Goal: Information Seeking & Learning: Learn about a topic

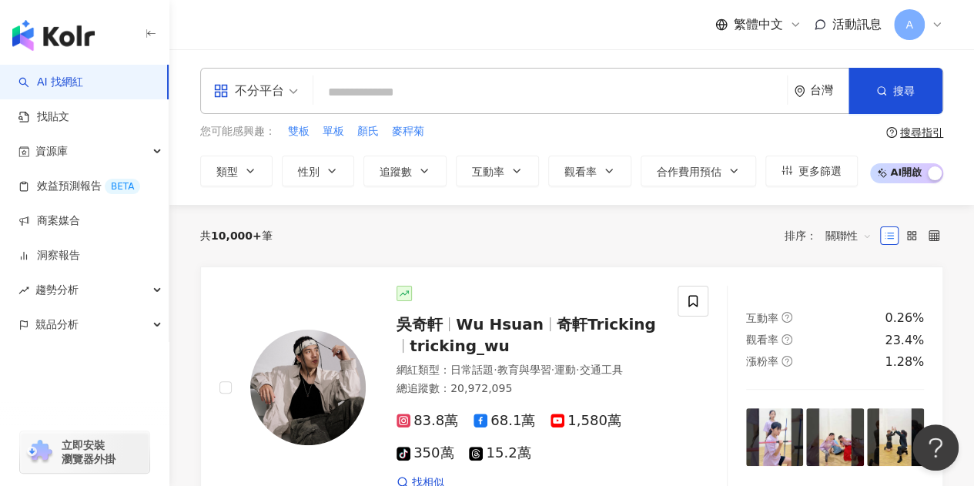
click at [289, 96] on span "不分平台" at bounding box center [255, 91] width 85 height 25
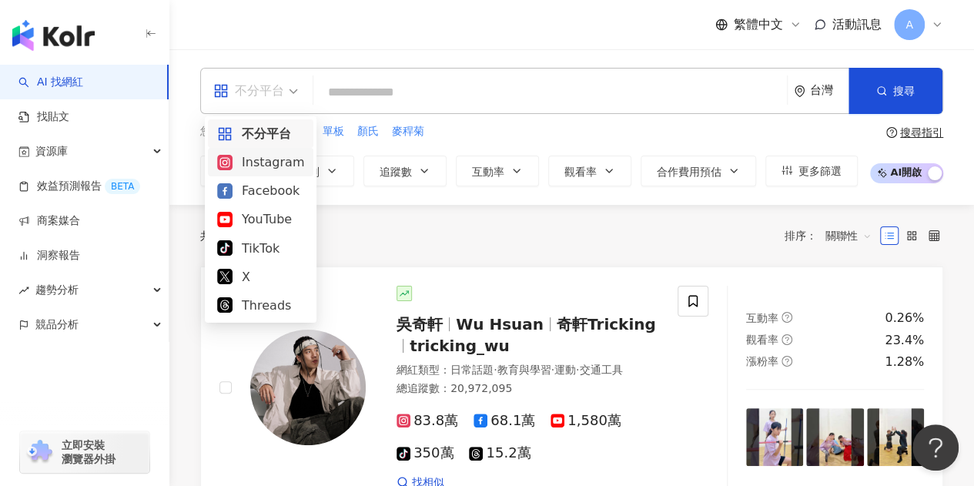
click at [277, 162] on div "Instagram" at bounding box center [260, 161] width 87 height 19
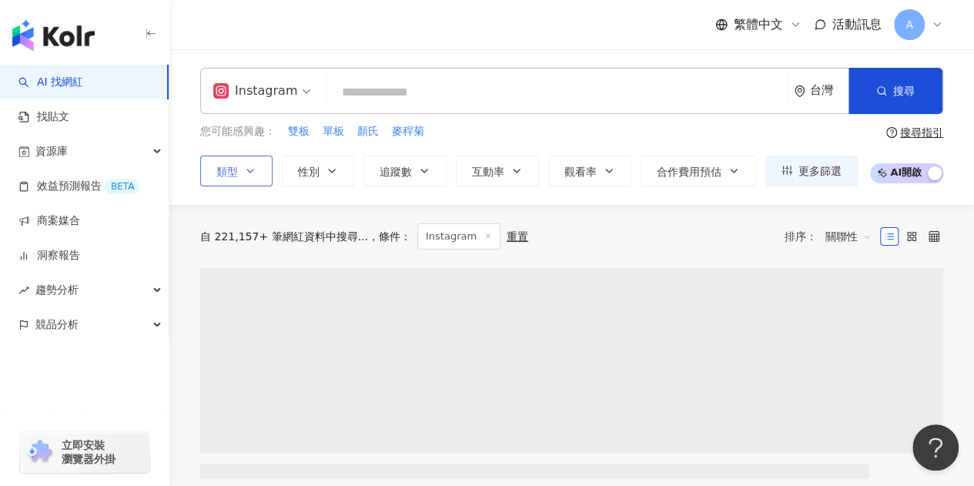
click at [246, 176] on icon "button" at bounding box center [250, 171] width 12 height 12
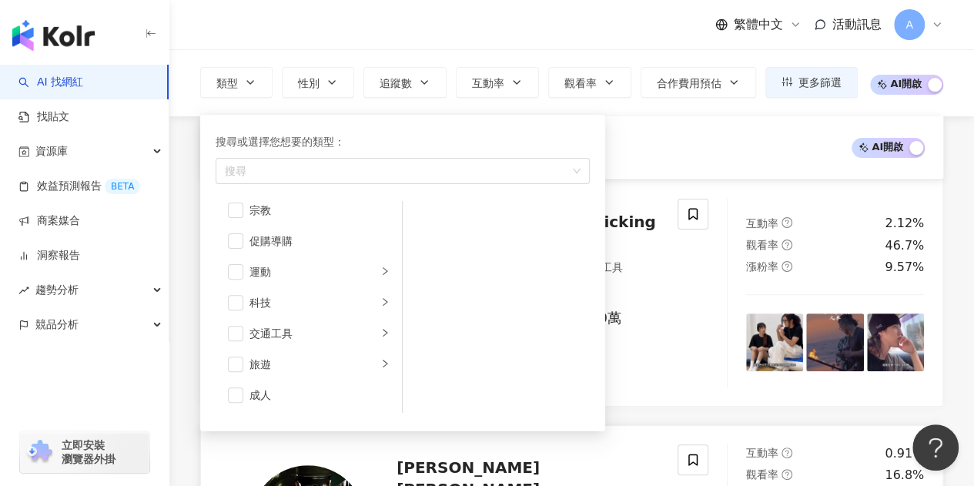
scroll to position [231, 0]
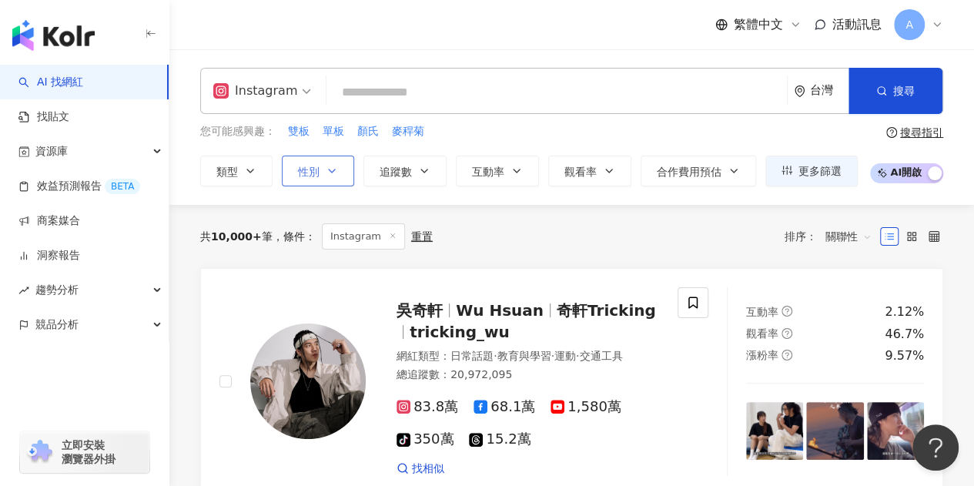
click at [332, 166] on icon "button" at bounding box center [332, 171] width 12 height 12
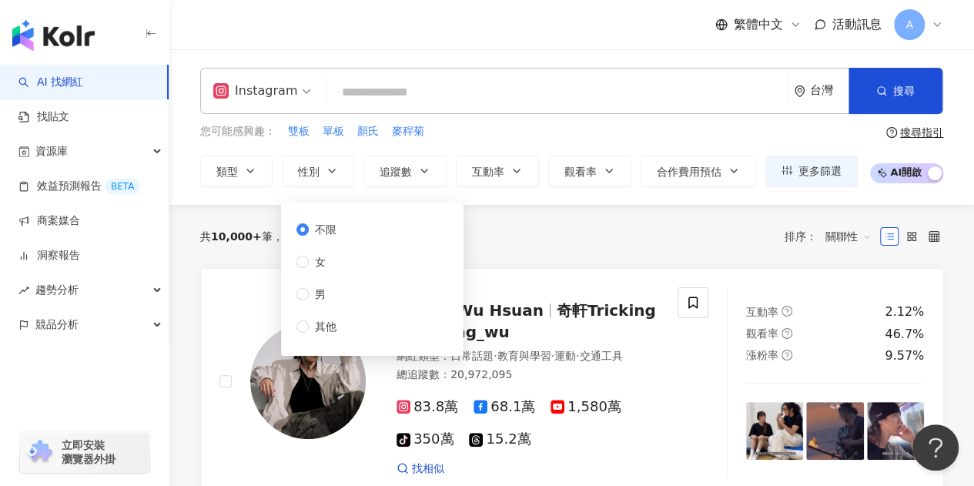
click at [416, 300] on div "不限 女 男 其他" at bounding box center [372, 279] width 164 height 135
click at [413, 289] on div "不限 女 男 其他" at bounding box center [372, 279] width 164 height 135
click at [652, 243] on div "共 10,000+ 筆 條件 ： Instagram 重置 排序： 關聯性" at bounding box center [571, 236] width 743 height 26
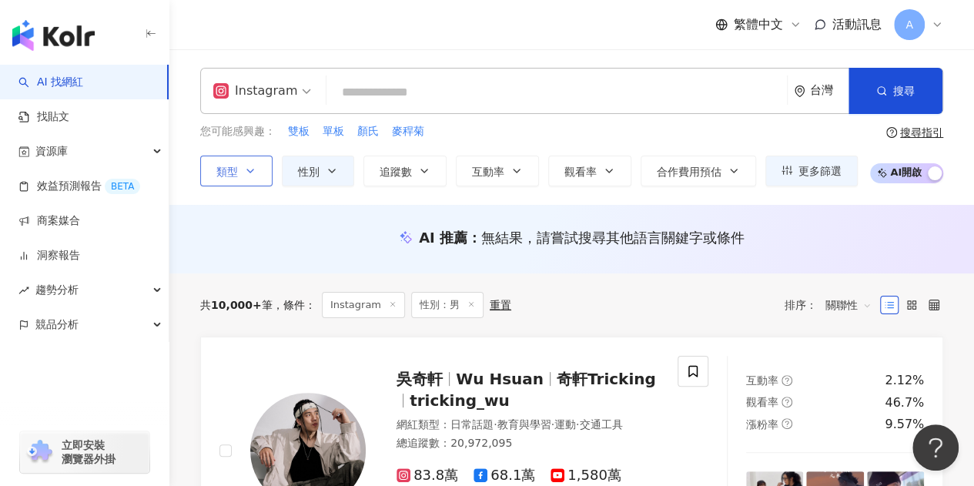
click at [243, 173] on button "類型" at bounding box center [236, 171] width 72 height 31
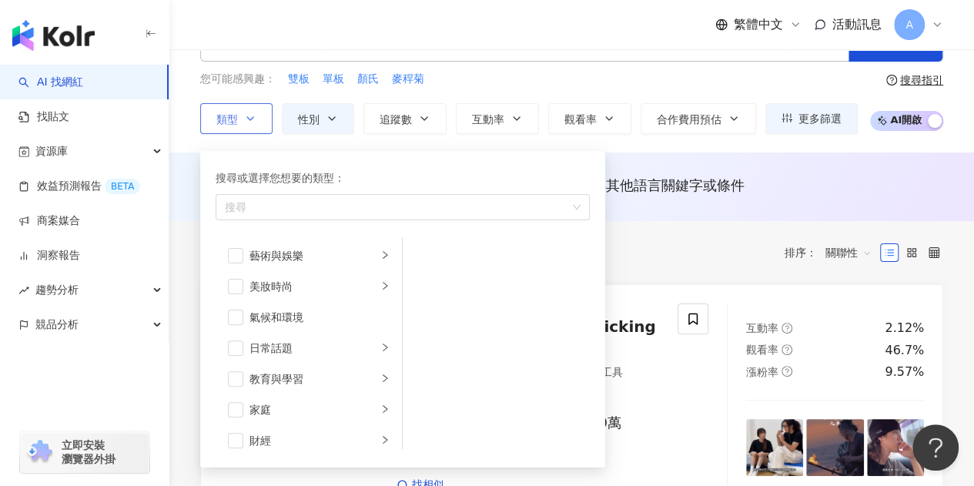
scroll to position [77, 0]
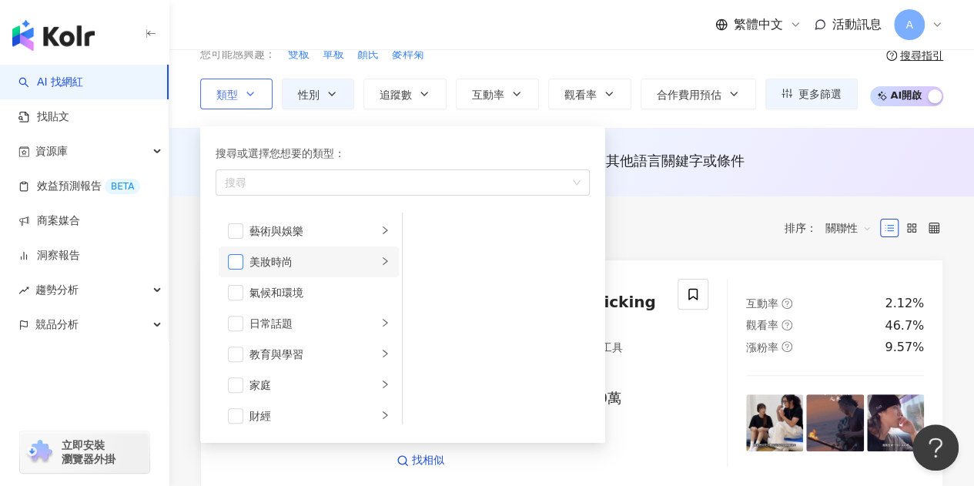
click at [236, 259] on span "button" at bounding box center [235, 261] width 15 height 15
click at [242, 320] on span "button" at bounding box center [235, 323] width 15 height 15
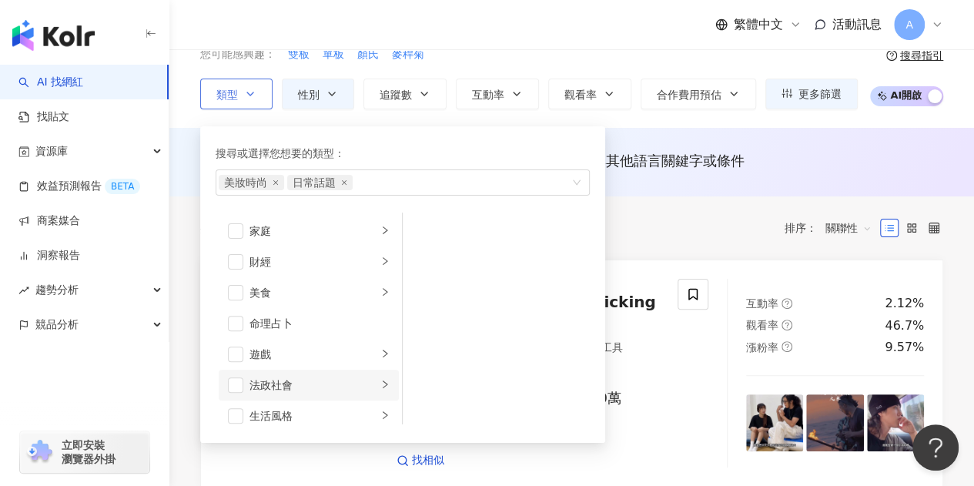
scroll to position [231, 0]
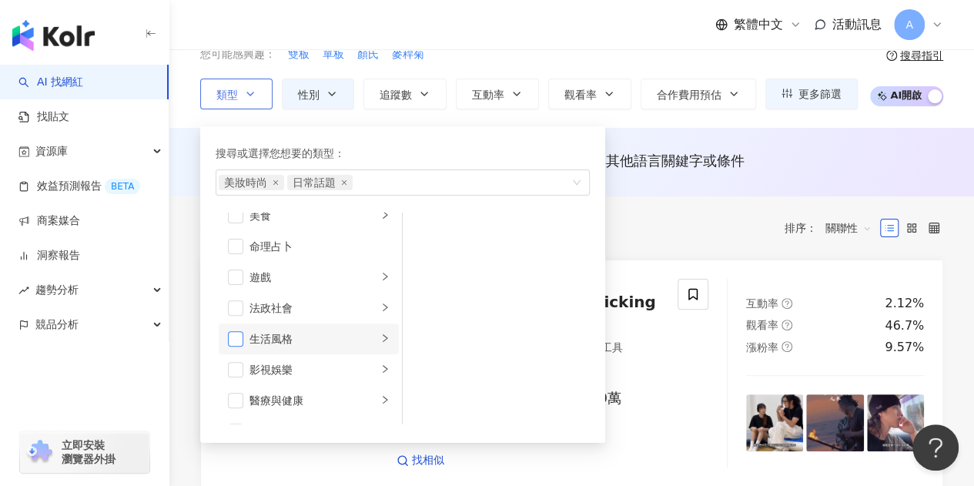
click at [228, 331] on span "button" at bounding box center [235, 338] width 15 height 15
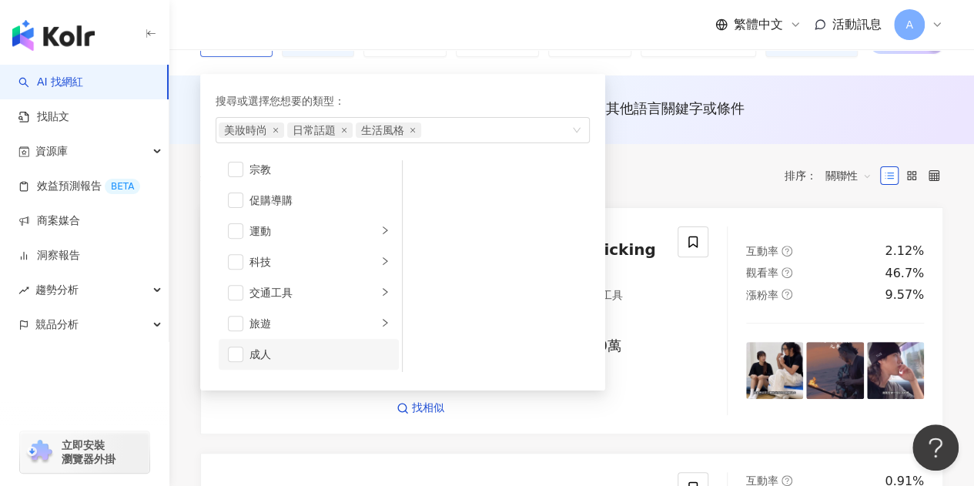
scroll to position [154, 0]
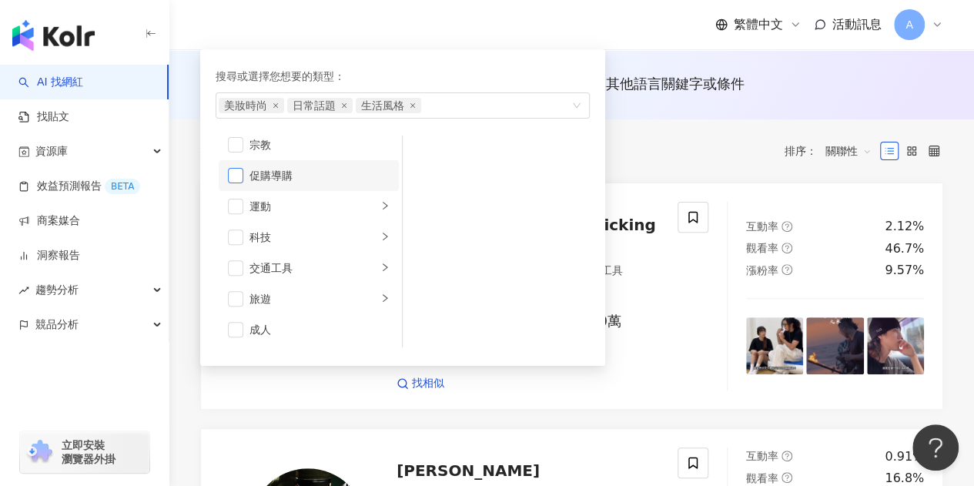
click at [236, 170] on span "button" at bounding box center [235, 175] width 15 height 15
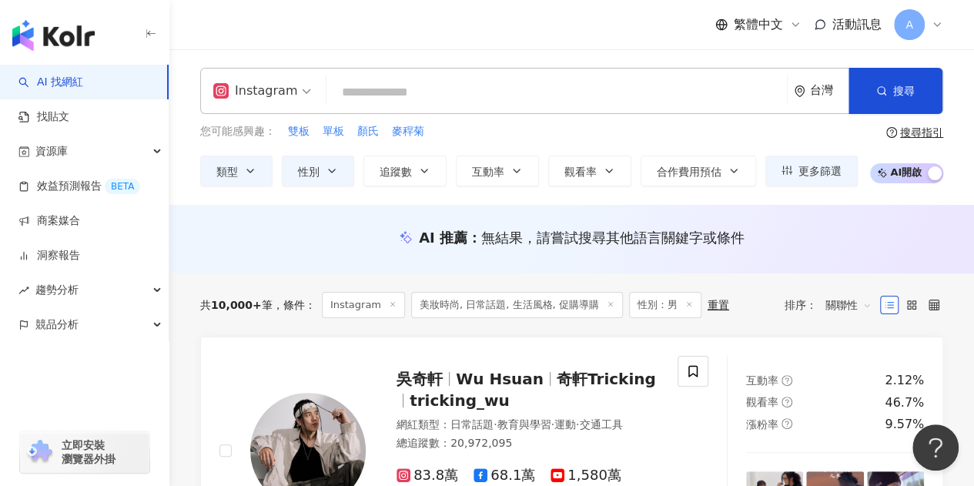
click at [508, 309] on span "美妝時尚, 日常話題, 生活風格, 促購導購" at bounding box center [517, 305] width 212 height 26
click at [522, 307] on span "美妝時尚, 日常話題, 生活風格, 促購導購" at bounding box center [517, 305] width 212 height 26
click at [607, 302] on icon at bounding box center [611, 304] width 8 height 8
click at [239, 172] on button "類型" at bounding box center [236, 171] width 72 height 31
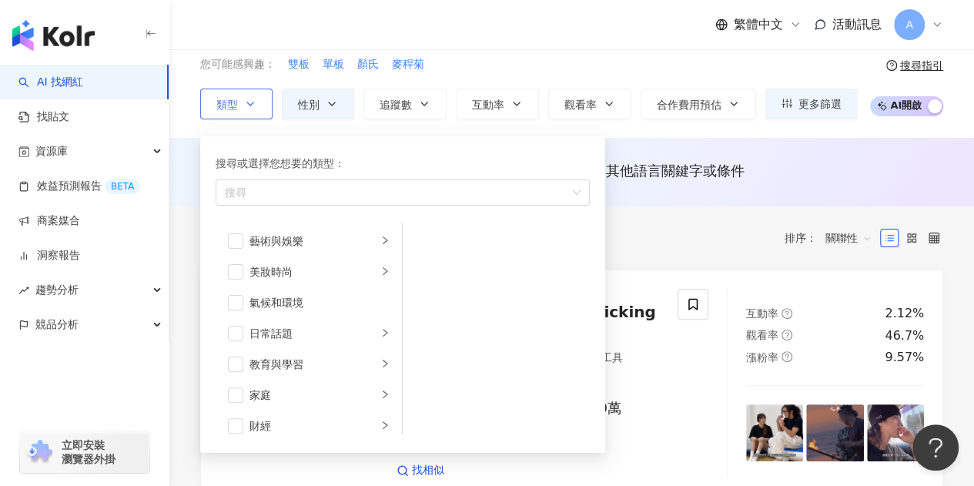
scroll to position [154, 0]
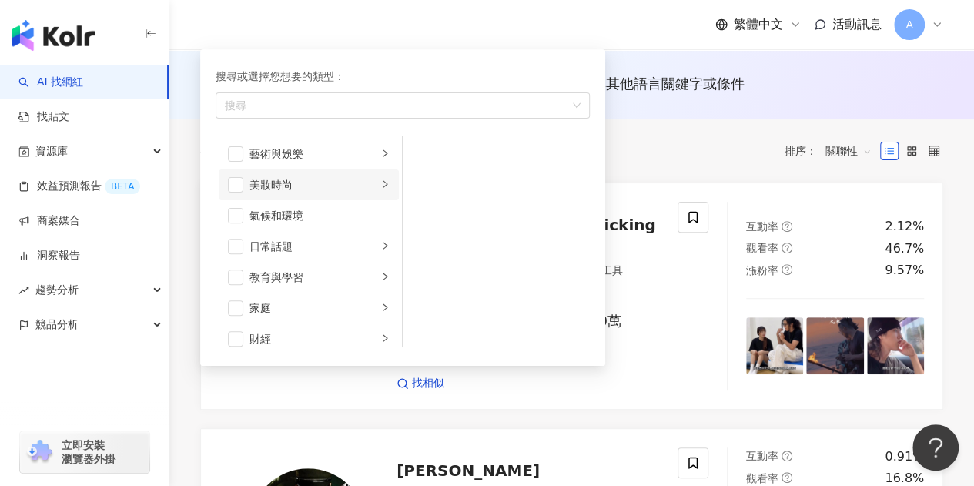
click at [286, 191] on div "美妝時尚" at bounding box center [313, 184] width 128 height 17
click at [240, 179] on span "button" at bounding box center [235, 184] width 15 height 15
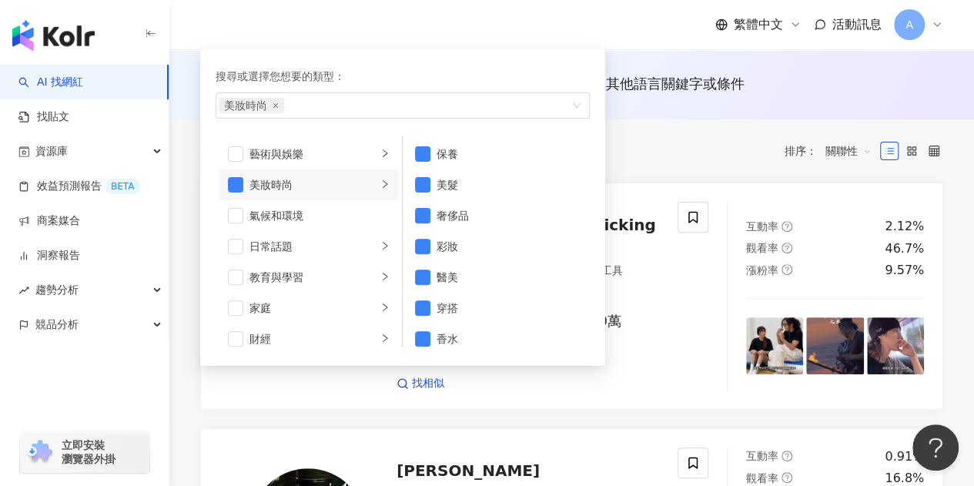
click at [734, 158] on div "共 10,000+ 筆 條件 ： Instagram 性別：男 重置 排序： 關聯性" at bounding box center [571, 151] width 743 height 26
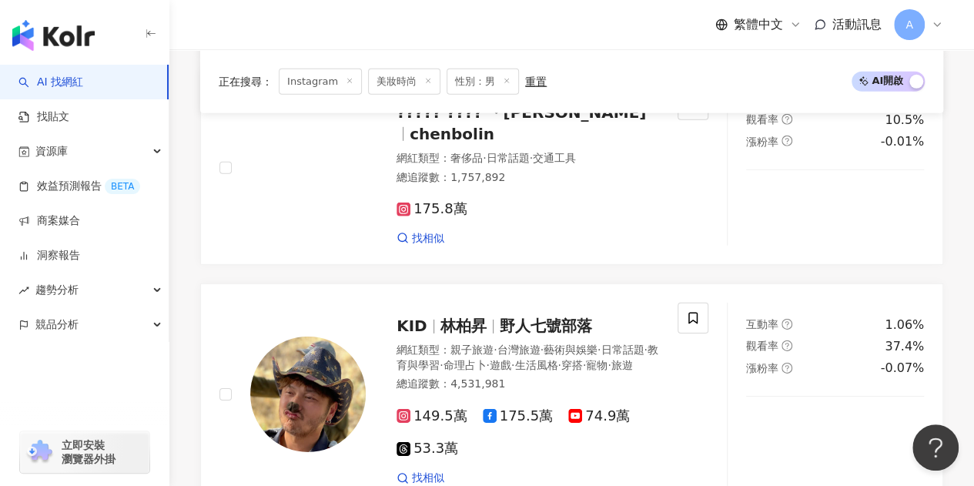
scroll to position [2387, 0]
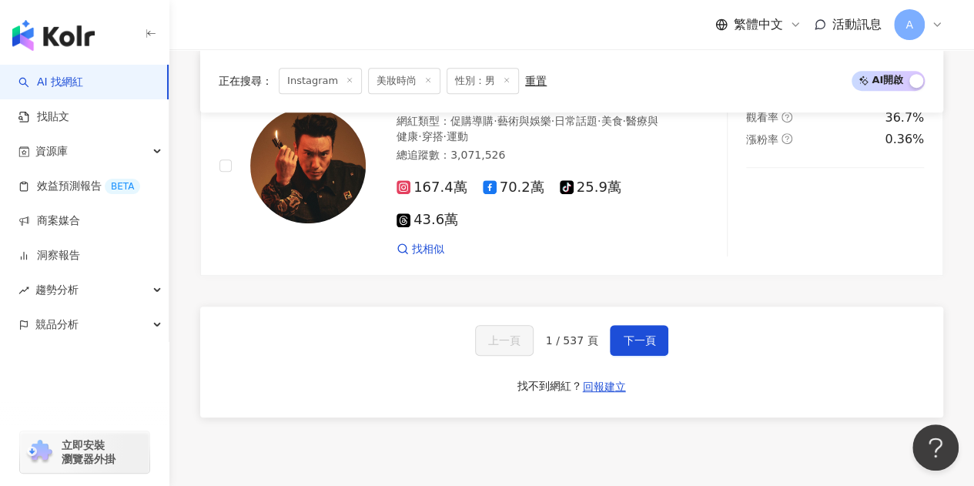
scroll to position [3290, 0]
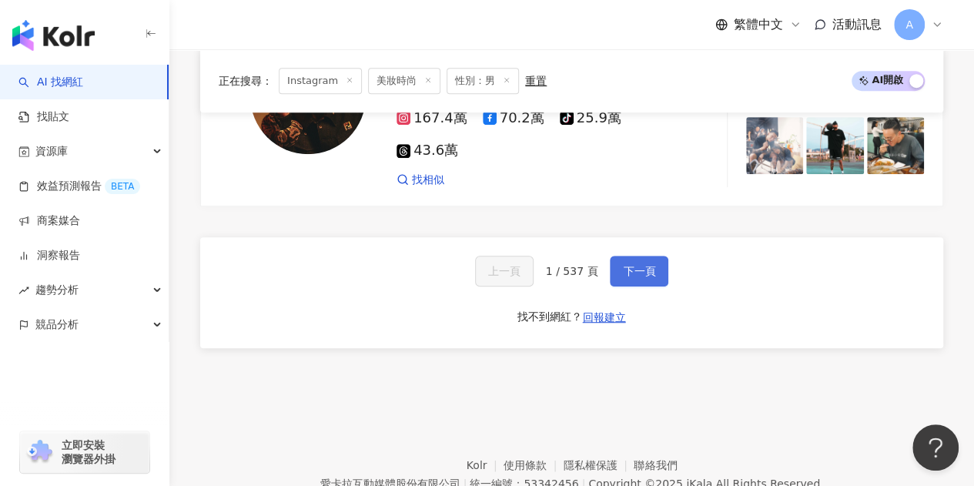
click at [651, 265] on span "下一頁" at bounding box center [639, 271] width 32 height 12
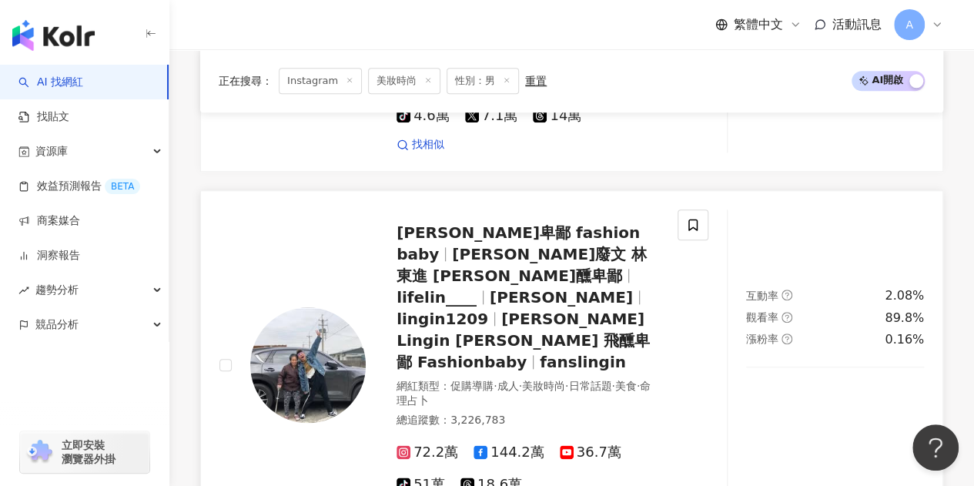
scroll to position [799, 0]
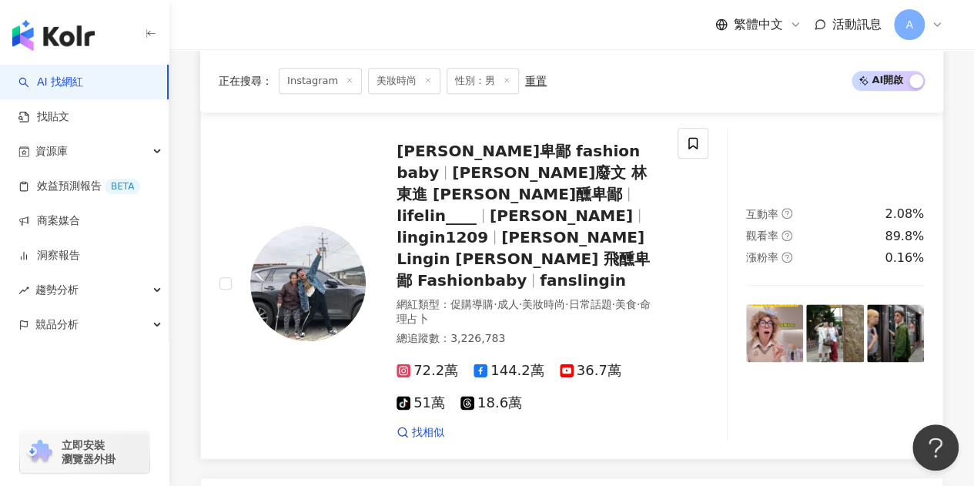
click at [345, 226] on div at bounding box center [307, 283] width 115 height 115
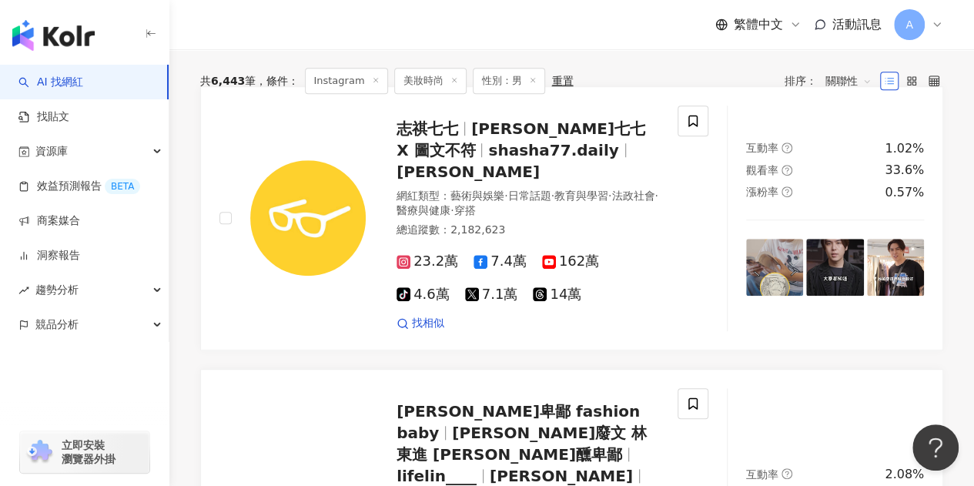
scroll to position [308, 0]
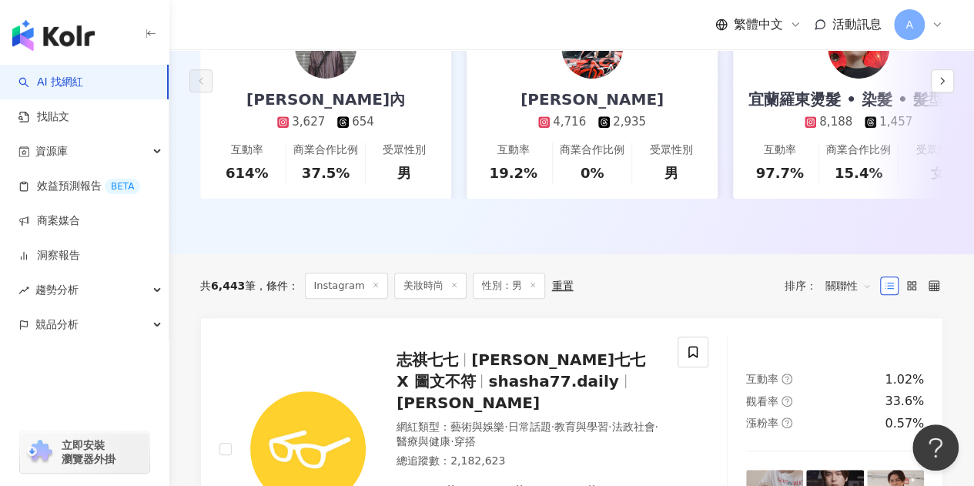
click at [372, 289] on icon at bounding box center [376, 285] width 8 height 8
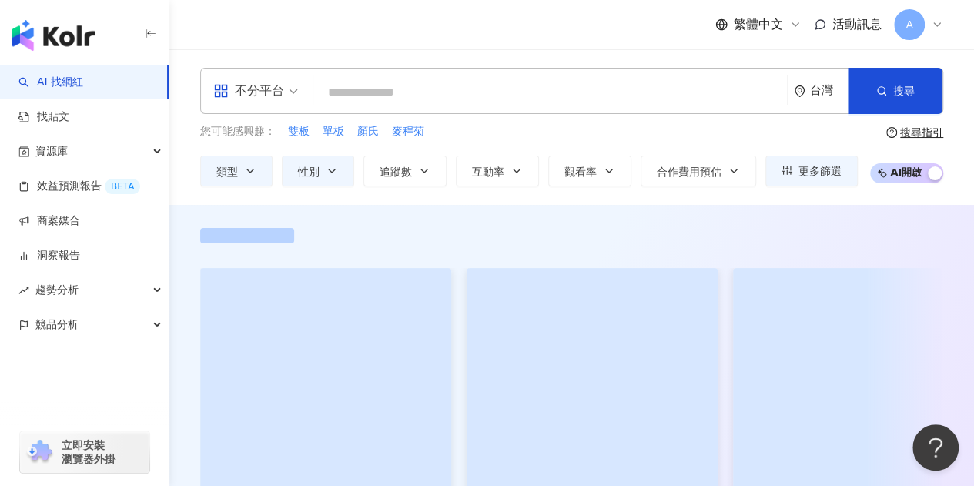
click at [372, 296] on span at bounding box center [325, 383] width 251 height 231
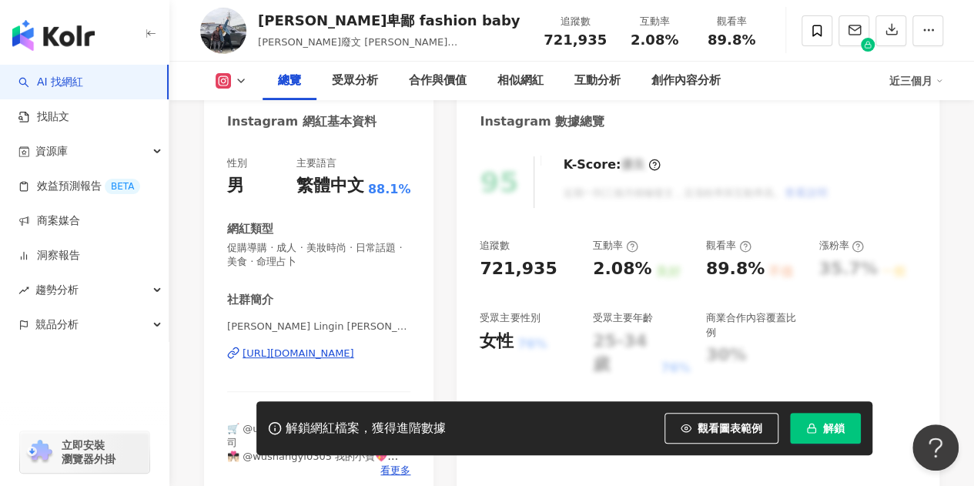
scroll to position [154, 0]
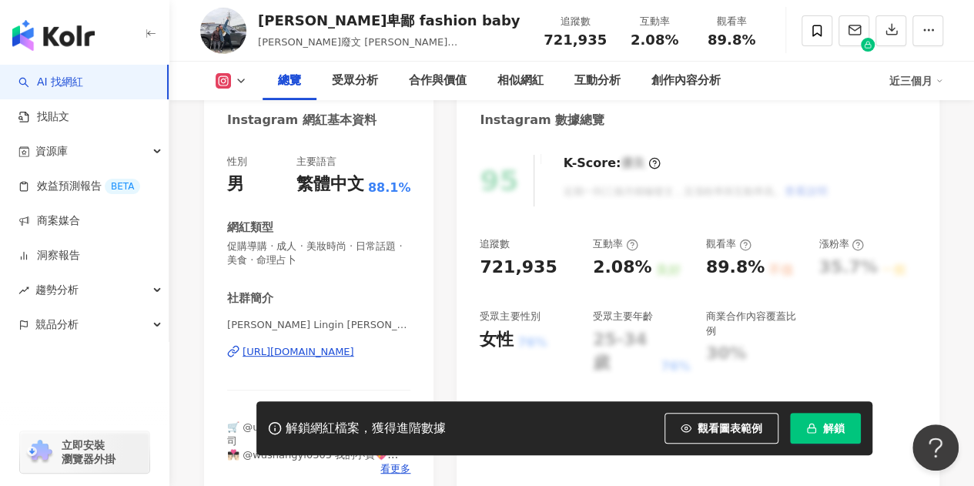
click at [386, 360] on div "林進 Lingin 林東進 飛醺卑鄙 Fashionbaby | lingin1209 https://www.instagram.com/lingin120…" at bounding box center [318, 363] width 183 height 90
click at [354, 355] on div "https://www.instagram.com/lingin1209/" at bounding box center [299, 352] width 112 height 14
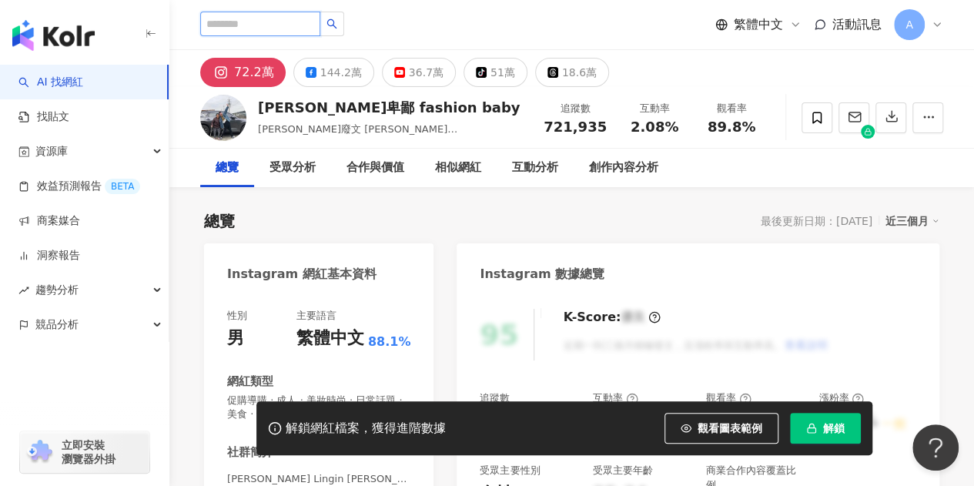
click at [292, 27] on input "search" at bounding box center [260, 24] width 120 height 25
type input "**"
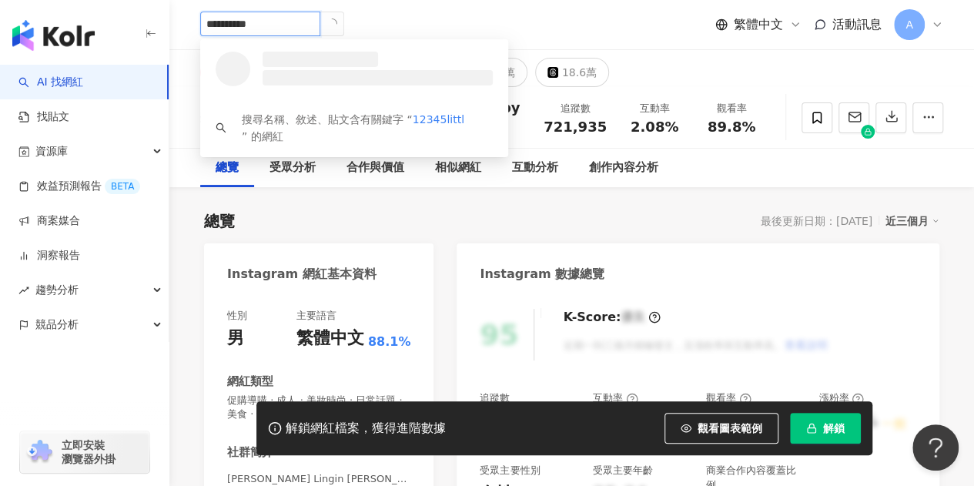
type input "**********"
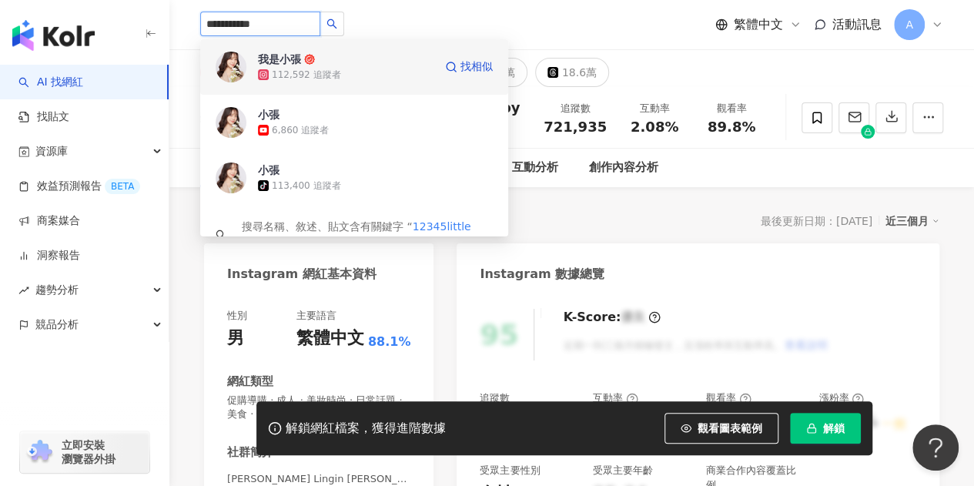
click at [303, 52] on span "我是小張" at bounding box center [308, 59] width 100 height 15
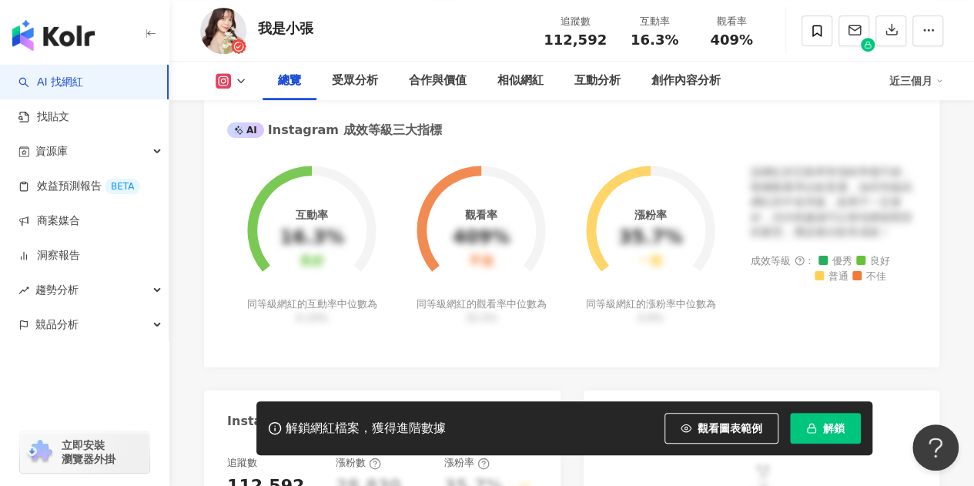
scroll to position [616, 0]
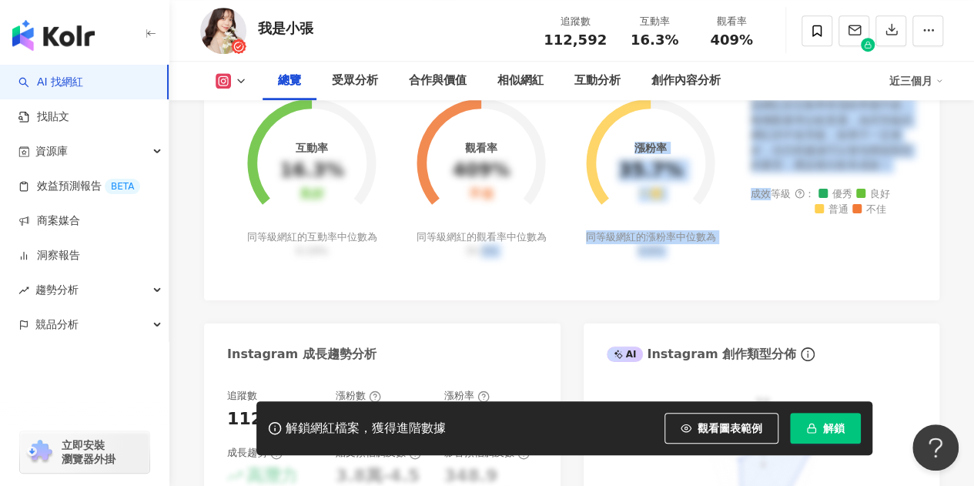
drag, startPoint x: 568, startPoint y: 231, endPoint x: 771, endPoint y: 229, distance: 203.3
click at [771, 229] on div "互動率 16.3% 良好 同等級網紅的互動率中位數為 0.19% 觀看率 409% 不佳 同等級網紅的觀看率中位數為 35.5% 漲粉率 35.7% 一般 同…" at bounding box center [571, 187] width 689 height 179
click at [771, 229] on div "該網紅的互動率和漲粉率都不錯，唯獨觀看率比較普通，為同等級的網紅的中低等級，效果不一定會好，但仍然建議可以發包開箱類型的案型，應該會比較有成效！ 成效等級 ：…" at bounding box center [834, 187] width 166 height 179
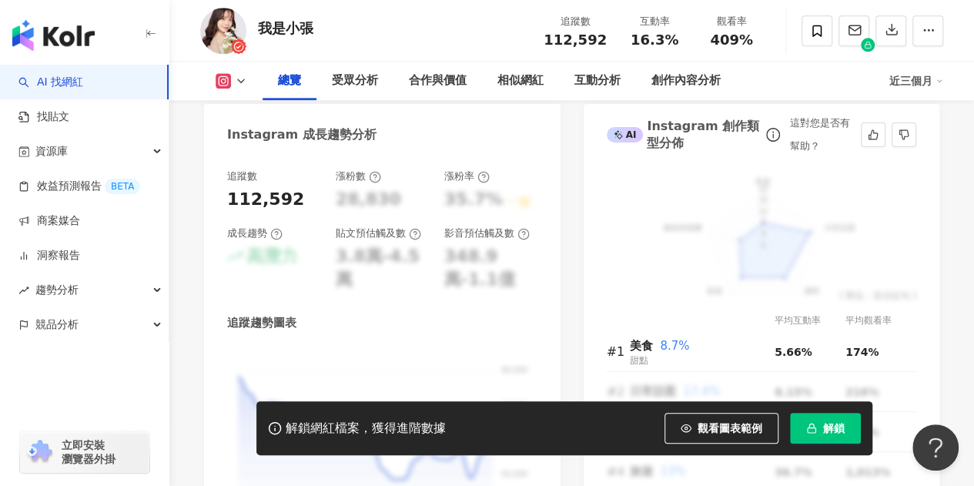
scroll to position [847, 0]
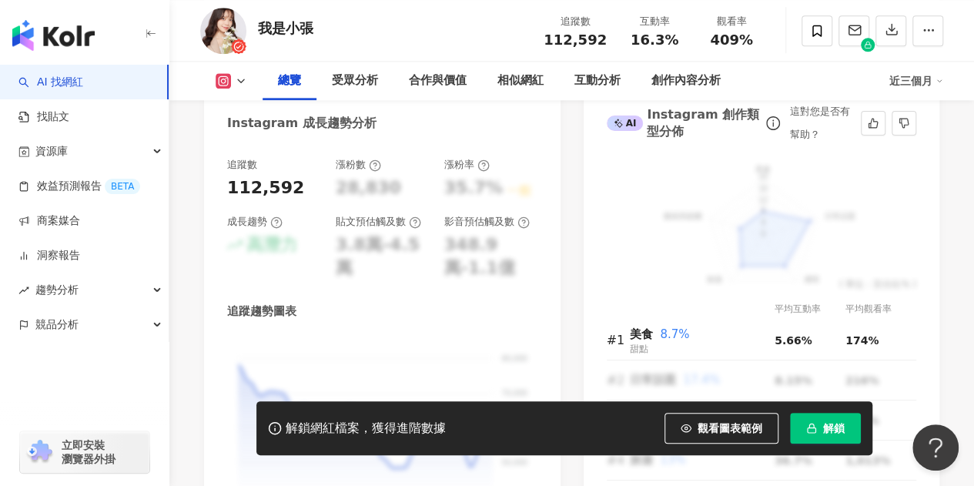
click at [778, 253] on div "美食 日常話題 感情 旅遊 藝術與娛樂 20 16 12 8 4 0 ( 單位：百分比% )" at bounding box center [762, 224] width 310 height 132
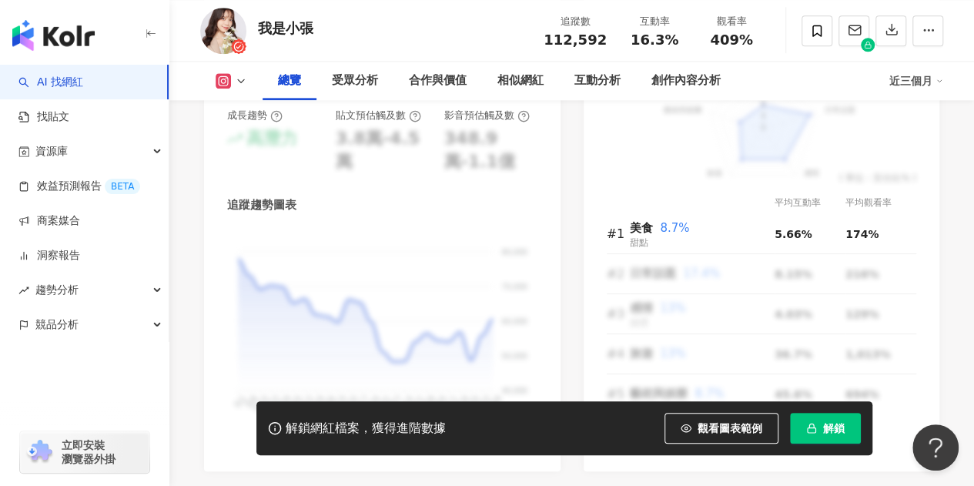
scroll to position [924, 0]
